Goal: Task Accomplishment & Management: Complete application form

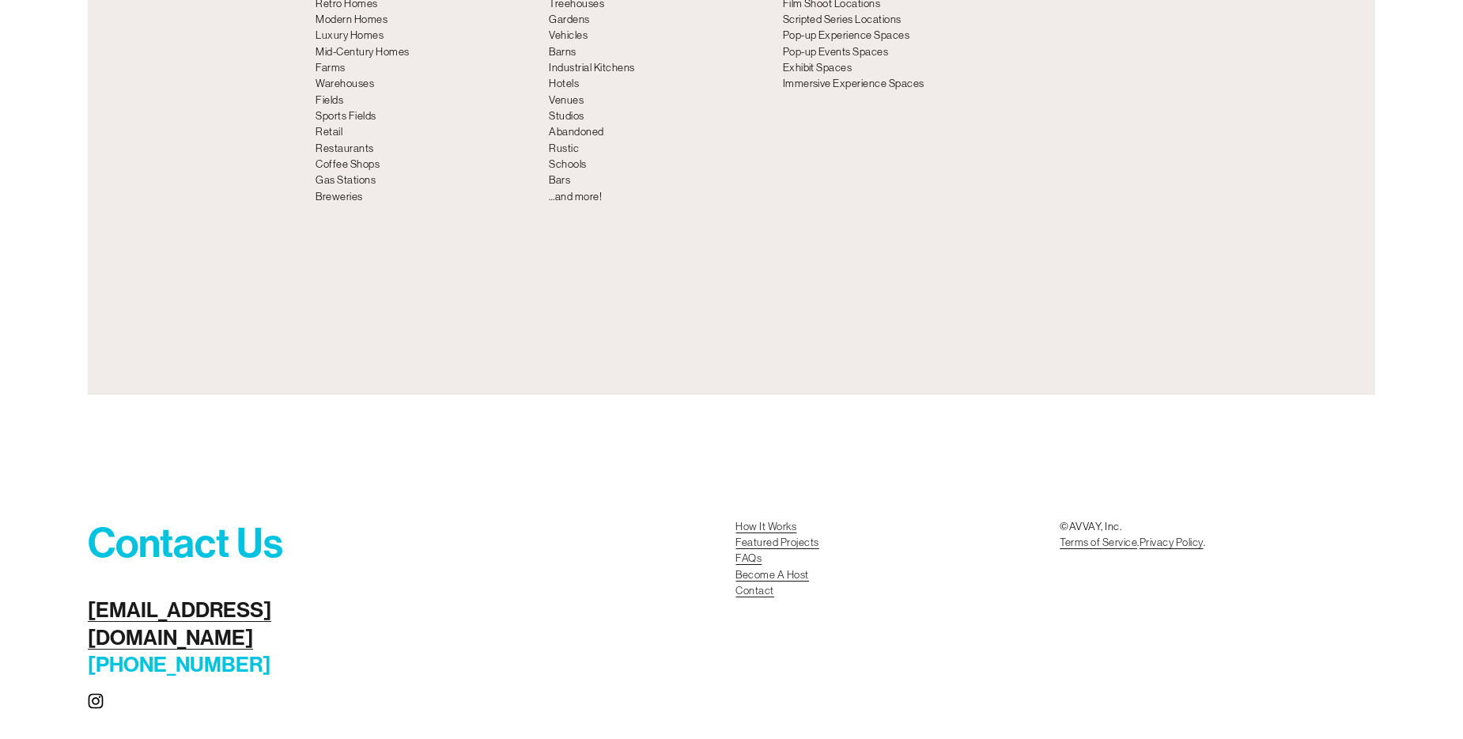
scroll to position [6842, 0]
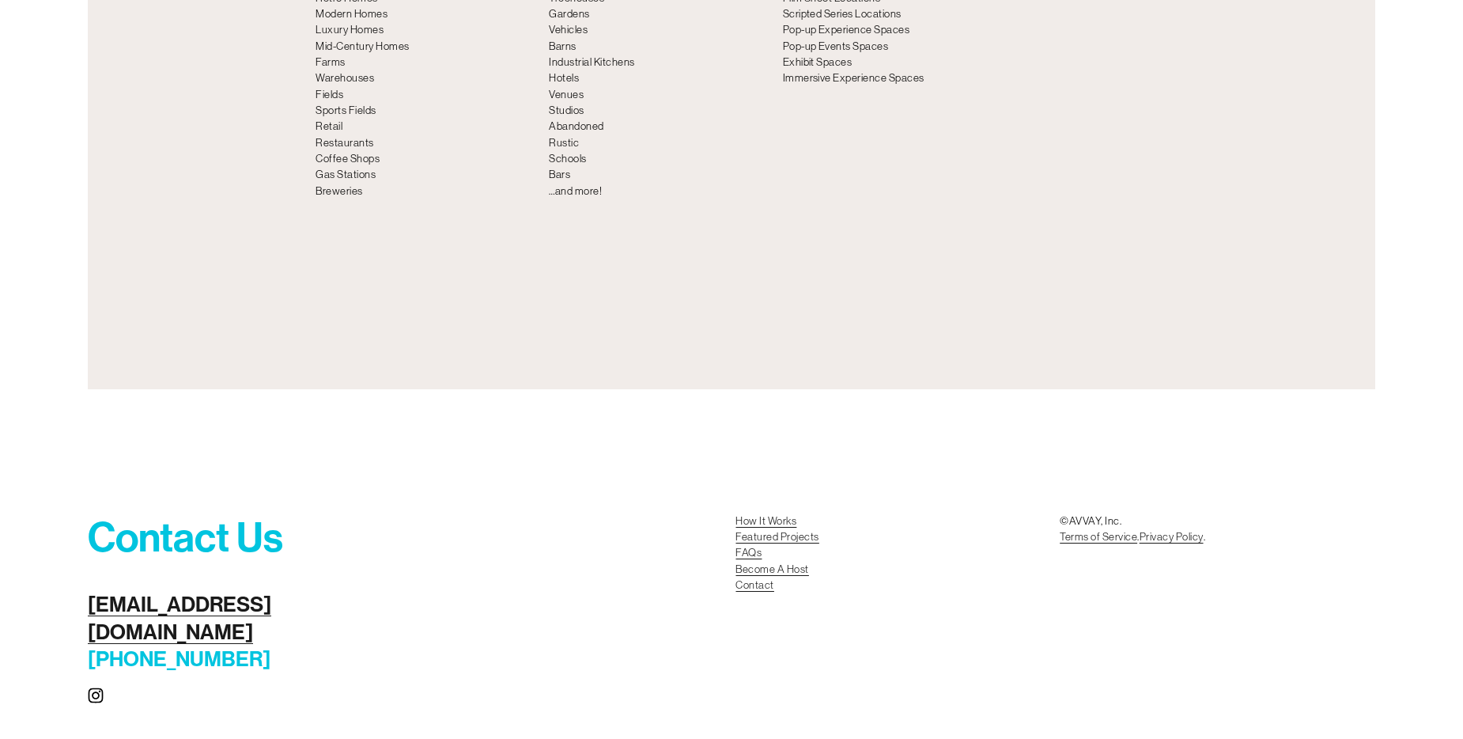
click at [795, 562] on link "Become A Host Contact" at bounding box center [772, 578] width 73 height 32
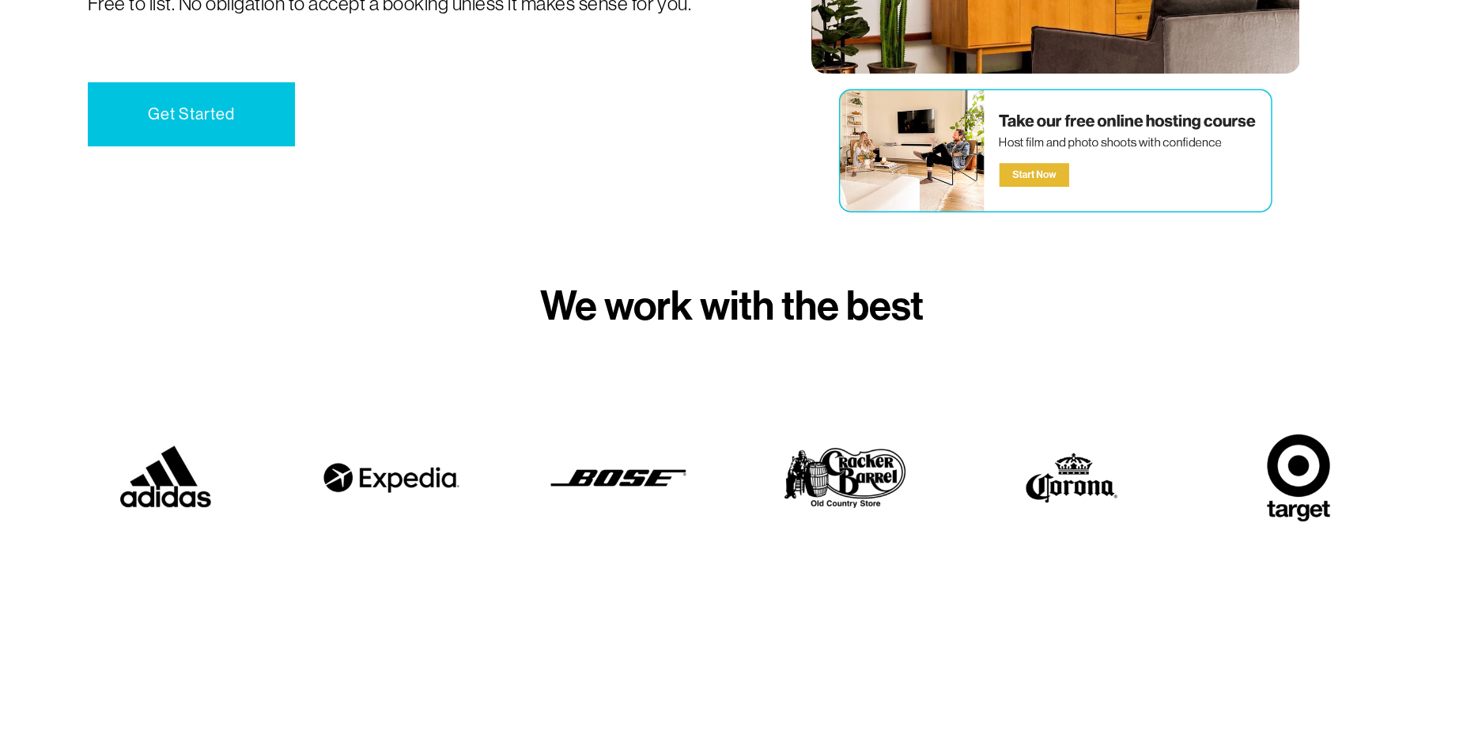
scroll to position [396, 0]
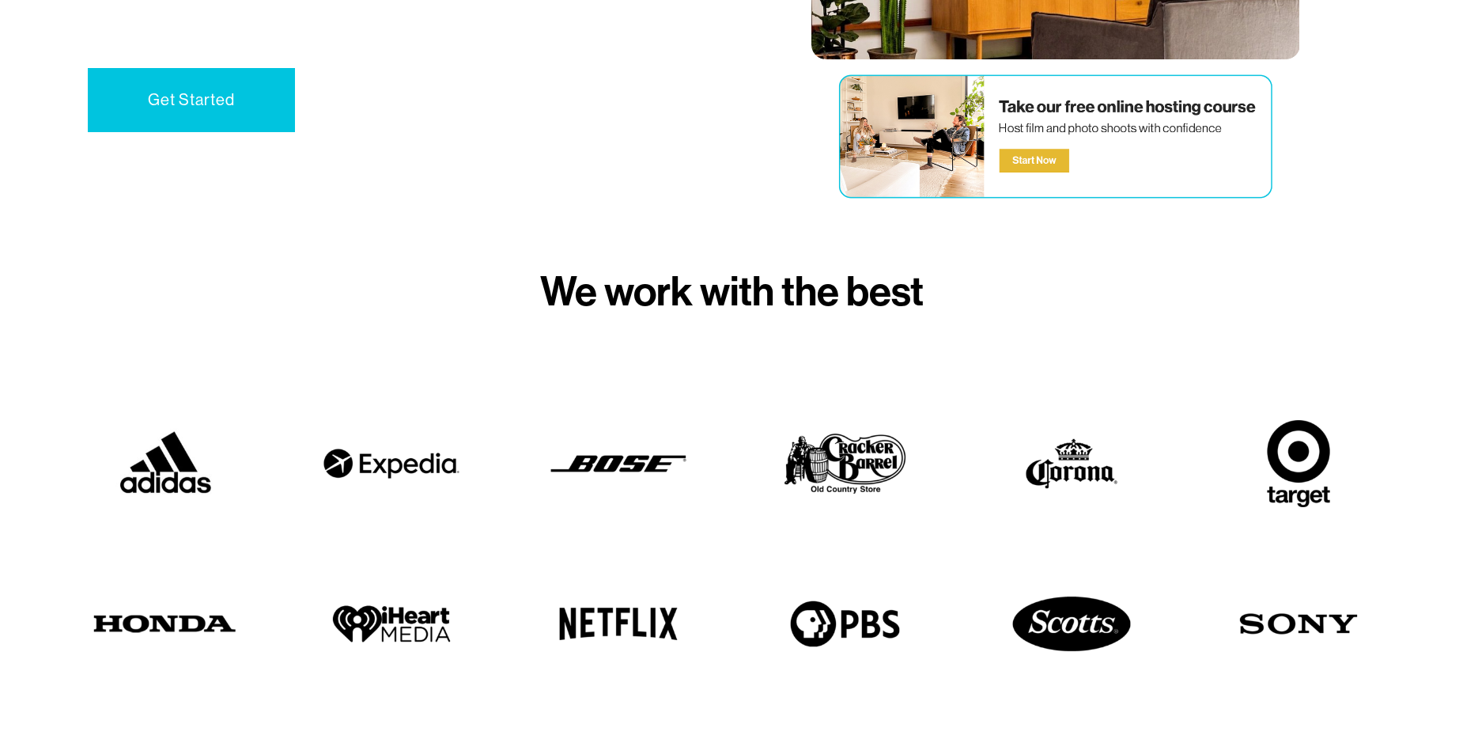
click at [1032, 182] on div at bounding box center [1056, 136] width 443 height 137
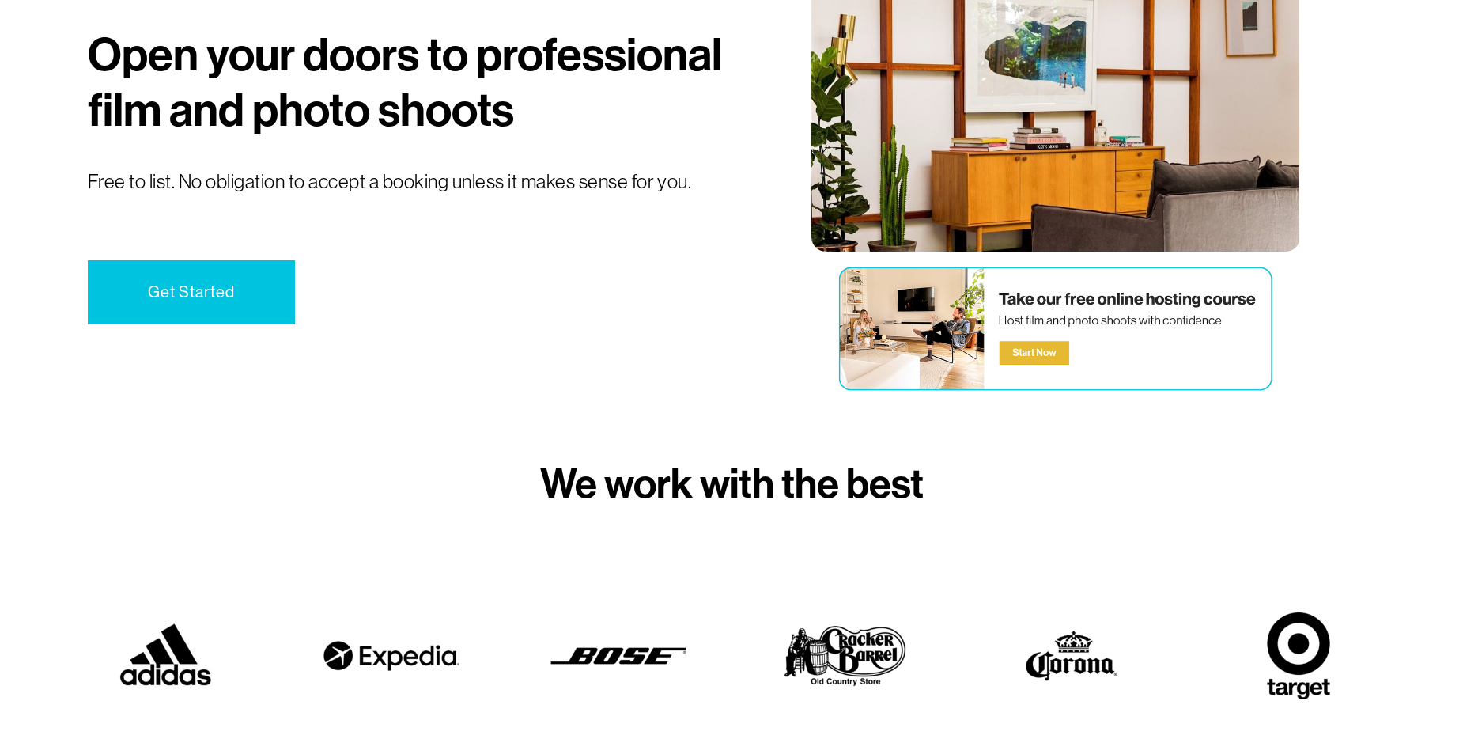
scroll to position [158, 0]
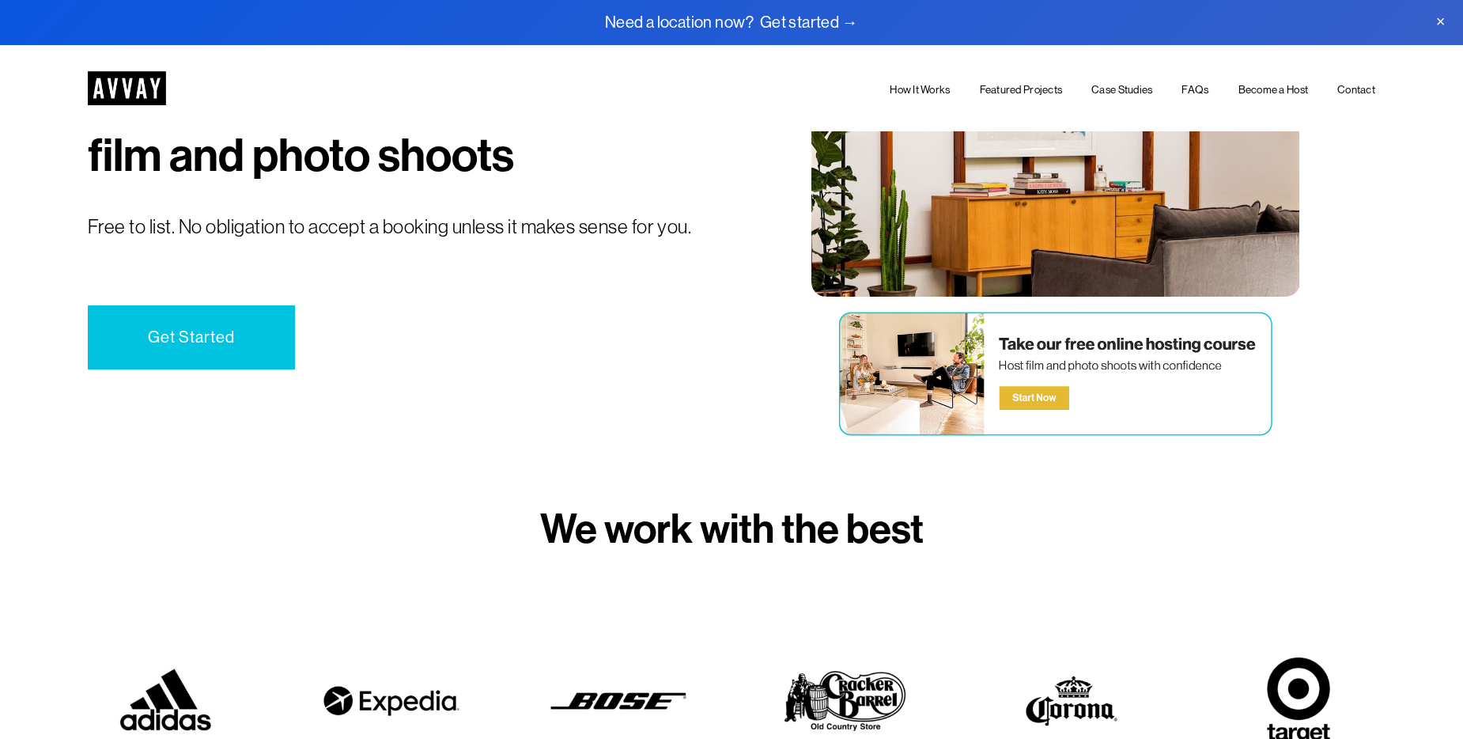
click at [210, 352] on link "Get Started" at bounding box center [191, 337] width 207 height 64
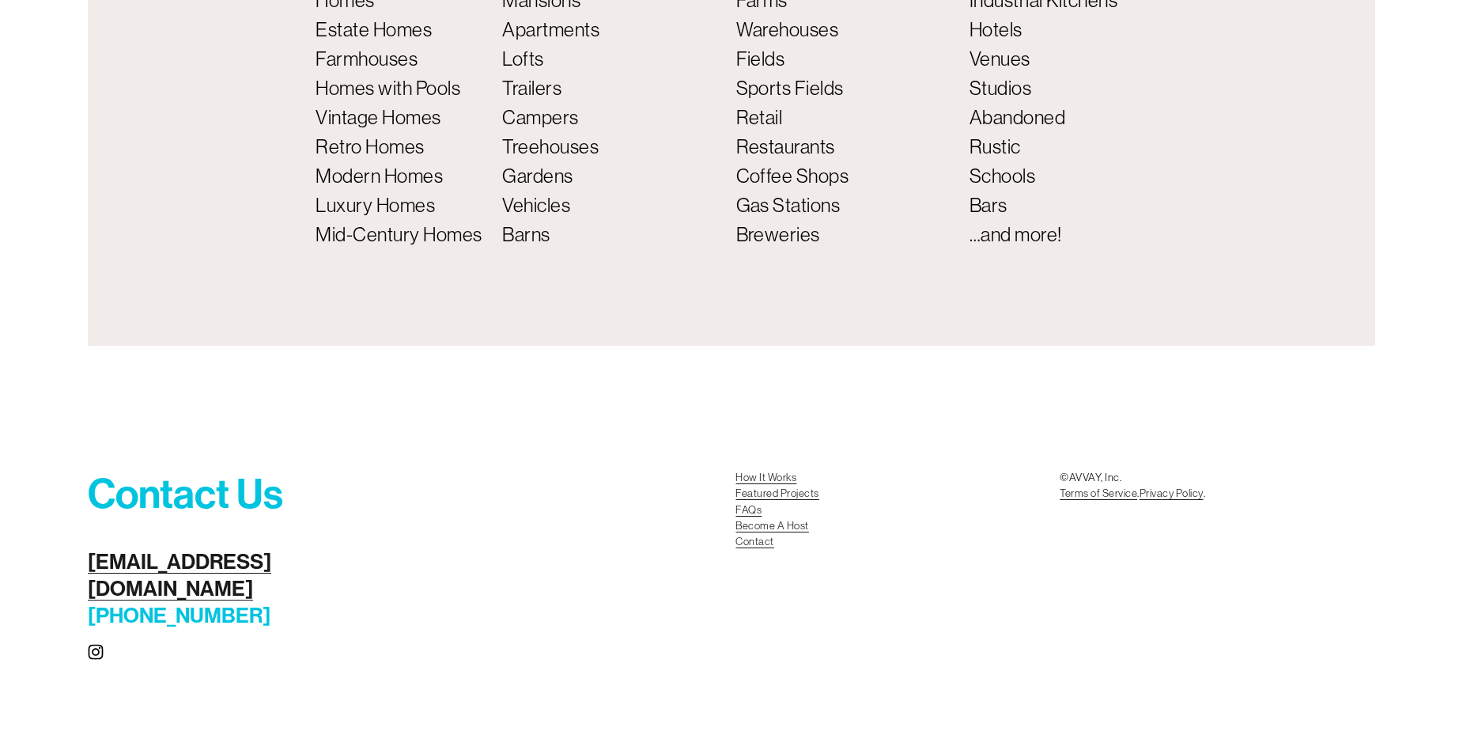
scroll to position [6951, 0]
